Goal: Book appointment/travel/reservation

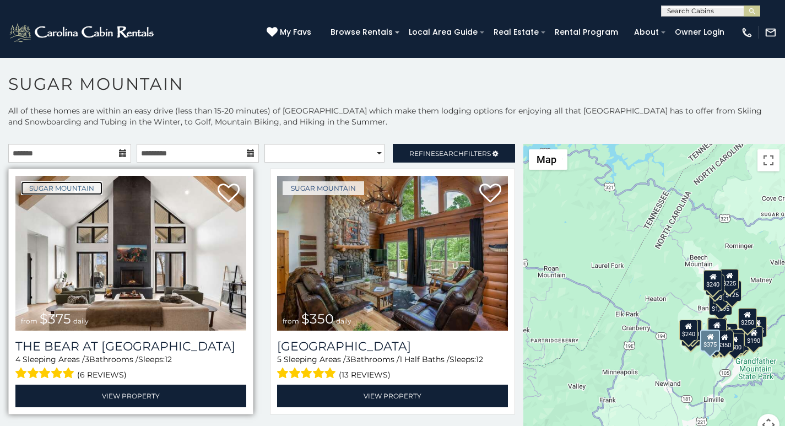
click at [61, 190] on link "Sugar Mountain" at bounding box center [62, 188] width 82 height 14
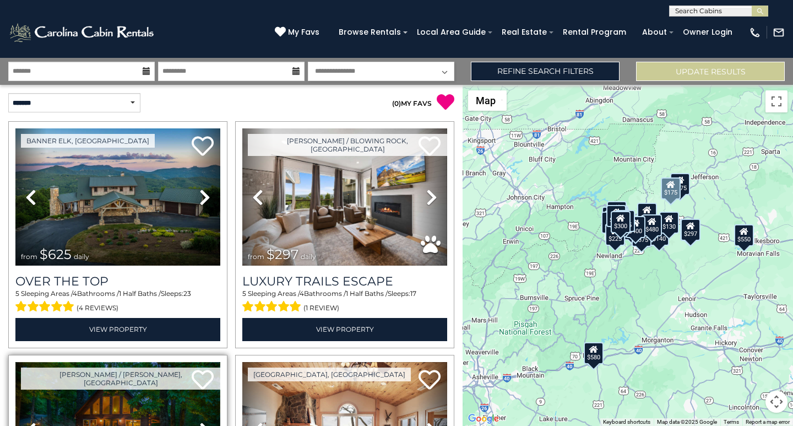
click at [56, 423] on img at bounding box center [117, 430] width 205 height 137
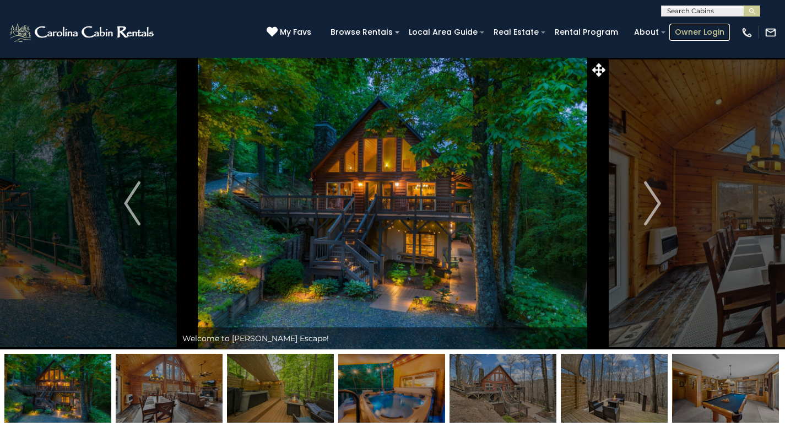
click at [688, 28] on link "Owner Login" at bounding box center [699, 32] width 61 height 17
